Goal: Task Accomplishment & Management: Manage account settings

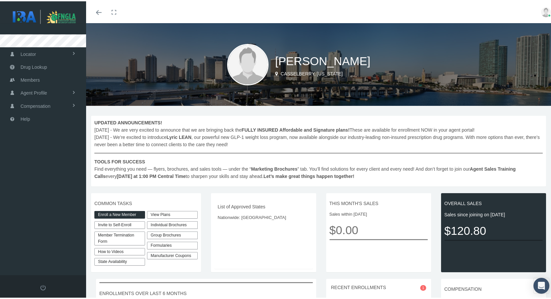
click at [155, 225] on div "Individual Brochures" at bounding box center [172, 224] width 51 height 8
click at [152, 226] on div "Individual Brochures" at bounding box center [172, 224] width 51 height 8
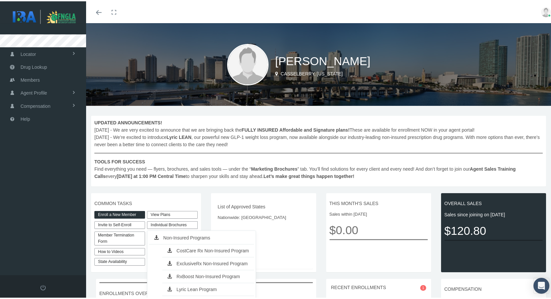
click at [152, 226] on div "Individual Brochures" at bounding box center [172, 224] width 51 height 8
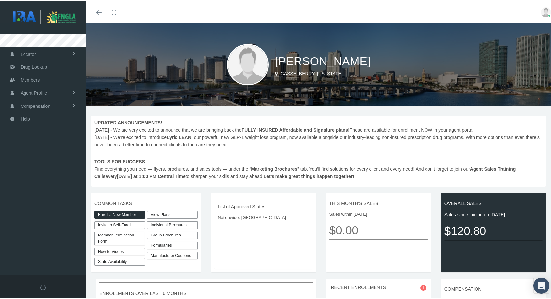
click at [152, 226] on div "Individual Brochures" at bounding box center [172, 224] width 51 height 8
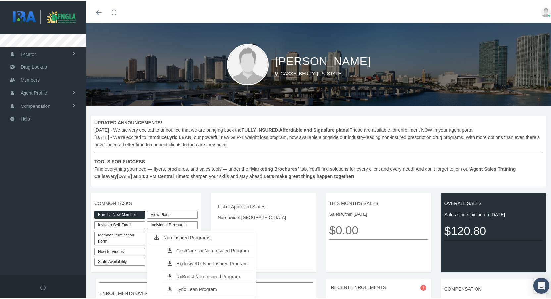
click at [264, 164] on span "UPDATED ANNOUNCEMENTS! September, 2025 - We are very excited to announce that w…" at bounding box center [318, 148] width 449 height 61
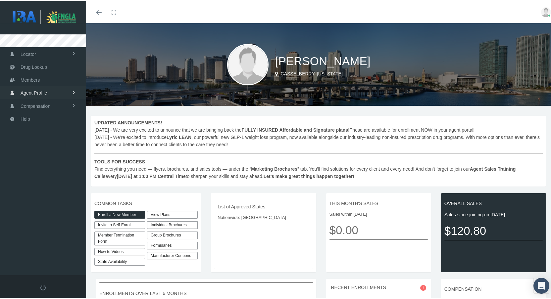
click at [41, 92] on span "Agent Profile" at bounding box center [34, 91] width 26 height 13
click at [25, 104] on span "View" at bounding box center [24, 105] width 10 height 11
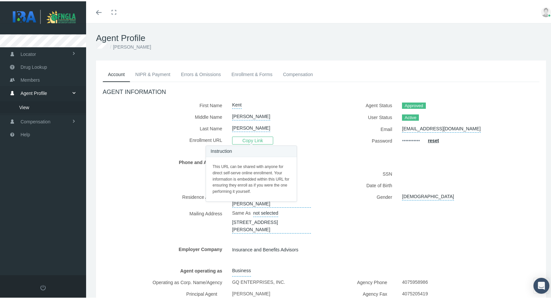
click at [255, 140] on span "Copy Link" at bounding box center [252, 139] width 41 height 8
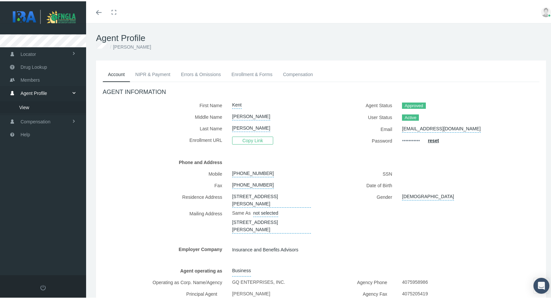
click at [260, 74] on link "Enrollment & Forms" at bounding box center [252, 73] width 52 height 15
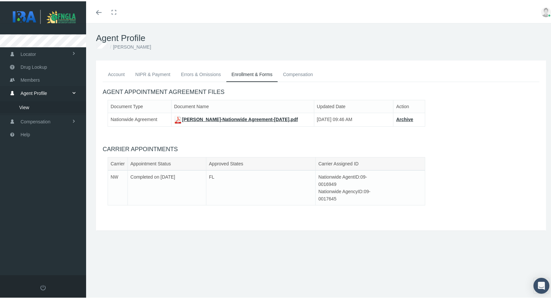
click at [206, 75] on link "Errors & Omissions" at bounding box center [201, 73] width 51 height 15
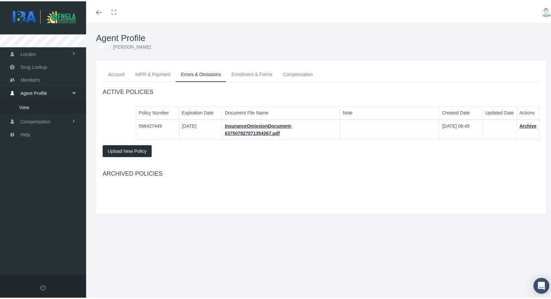
click at [161, 75] on link "NIPR & Payment" at bounding box center [153, 73] width 46 height 15
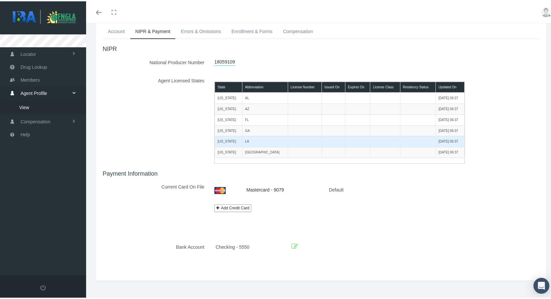
scroll to position [50, 0]
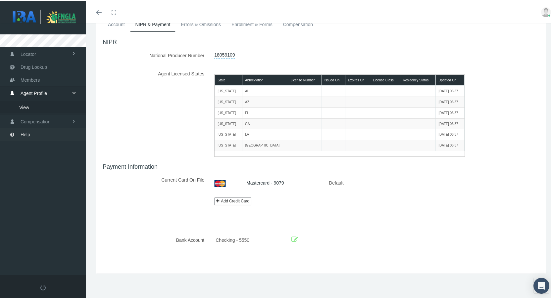
click at [24, 135] on span "Help" at bounding box center [26, 133] width 10 height 13
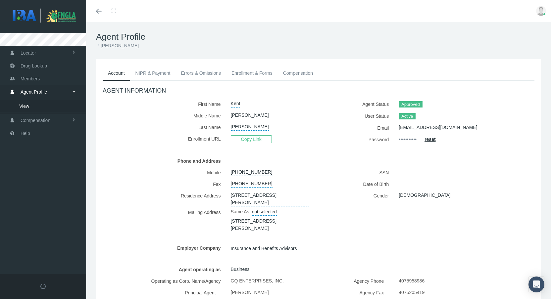
scroll to position [50, 0]
